Goal: Transaction & Acquisition: Purchase product/service

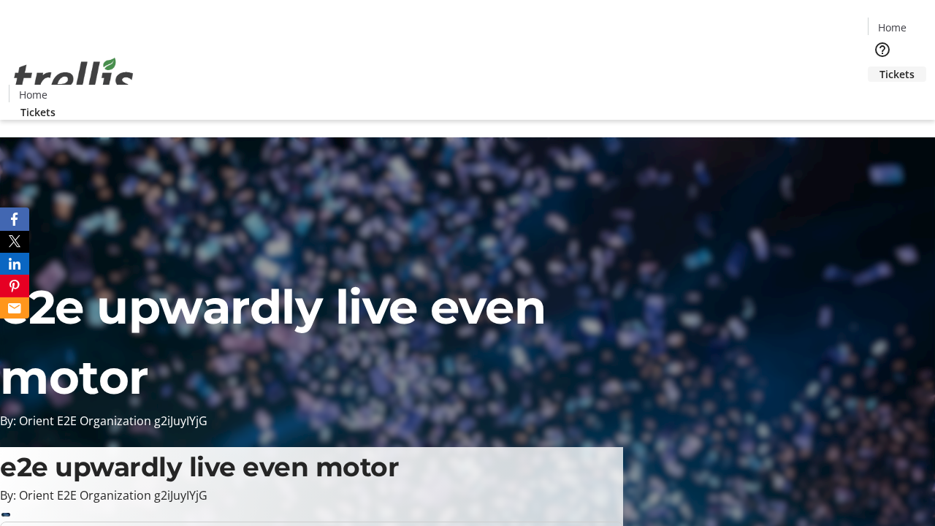
click at [880, 66] on span "Tickets" at bounding box center [897, 73] width 35 height 15
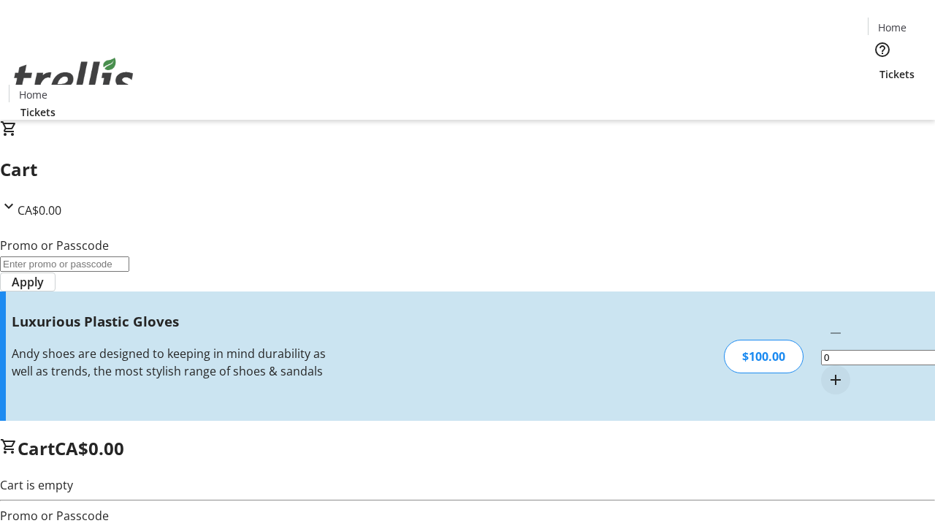
click at [827, 371] on mat-icon "Increment by one" at bounding box center [836, 380] width 18 height 18
type input "1"
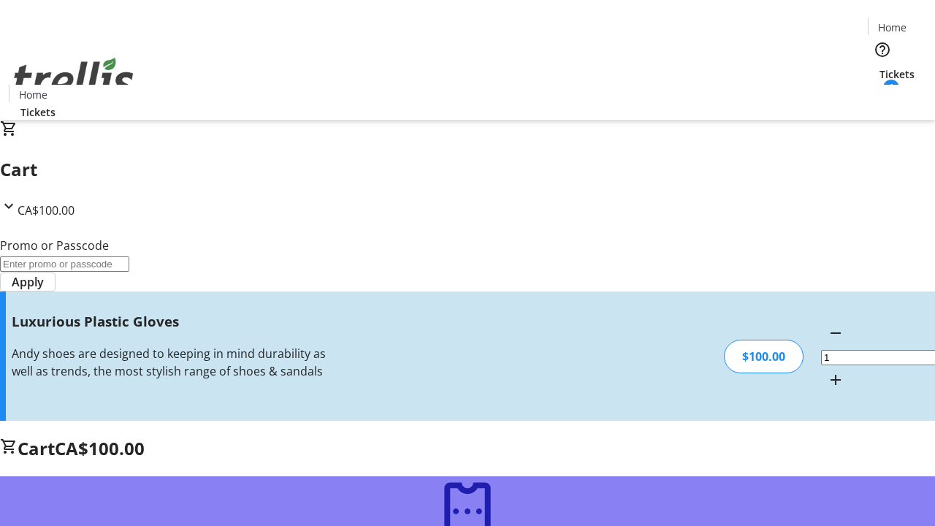
type input "FREE"
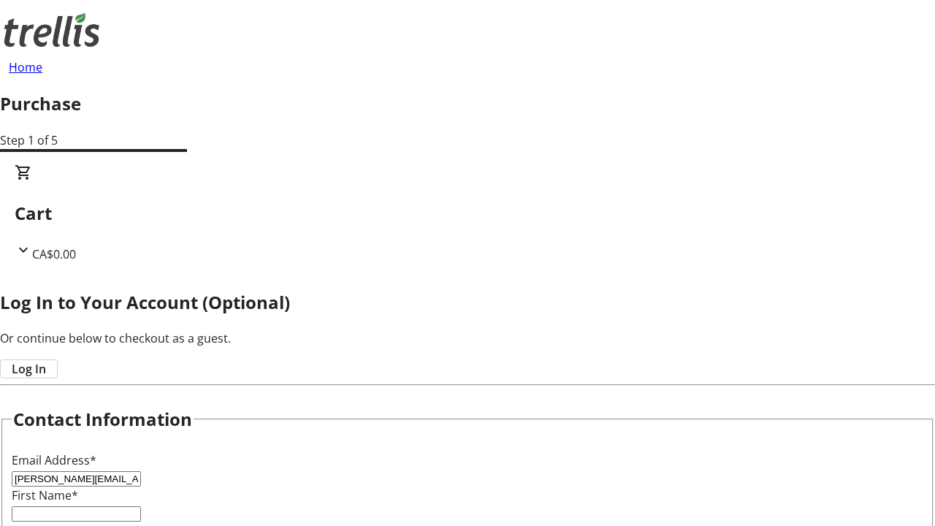
type input "[PERSON_NAME][EMAIL_ADDRESS][DOMAIN_NAME]"
type input "[PERSON_NAME]"
